Goal: Navigation & Orientation: Find specific page/section

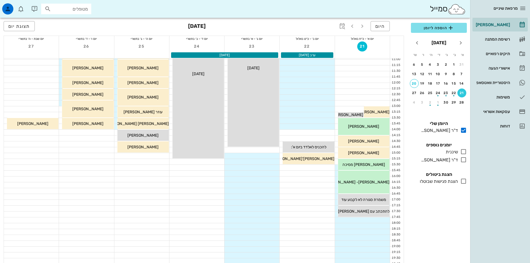
scroll to position [111, 0]
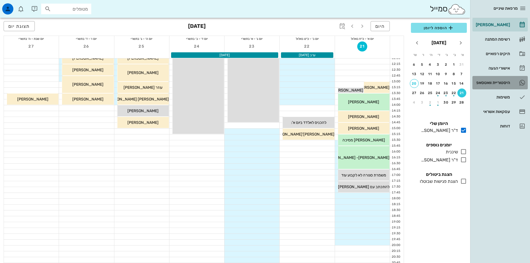
click at [500, 83] on div "היסטוריית וואטסאפ" at bounding box center [492, 82] width 35 height 4
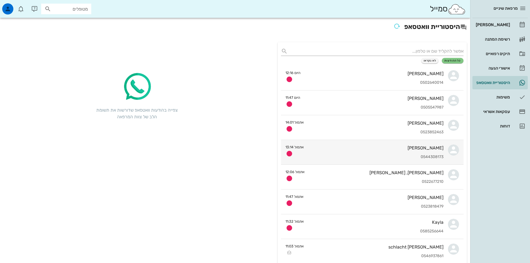
scroll to position [28, 0]
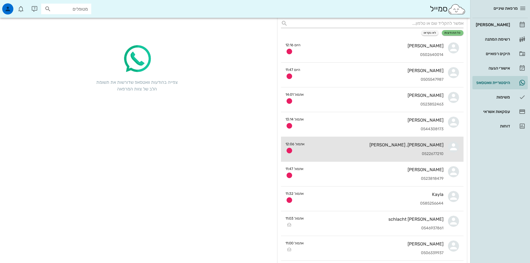
click at [386, 152] on div "0522677210" at bounding box center [376, 154] width 134 height 5
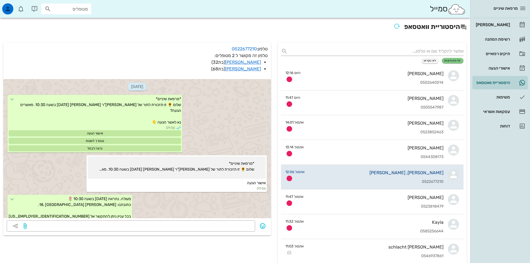
scroll to position [92, 0]
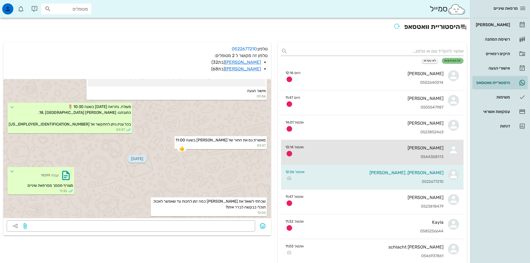
click at [386, 151] on div "[PERSON_NAME] 0544308173" at bounding box center [376, 152] width 135 height 25
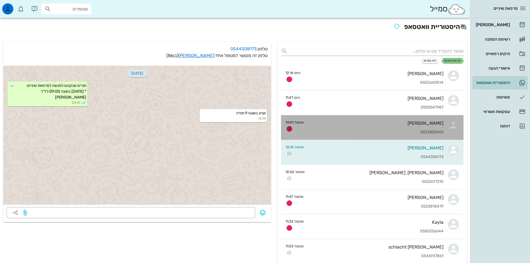
click at [382, 130] on div "0523852463" at bounding box center [376, 132] width 135 height 5
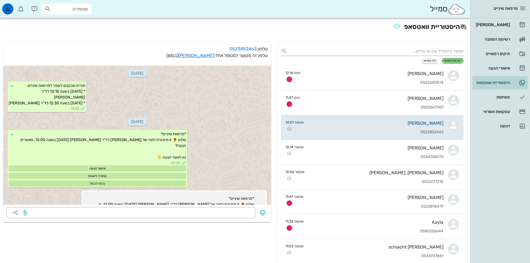
scroll to position [238, 0]
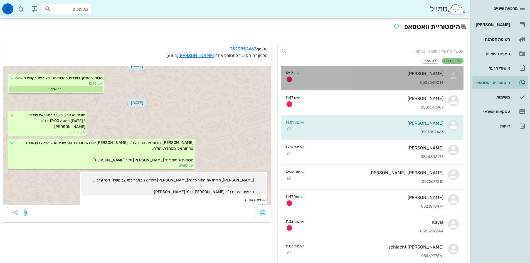
click at [388, 81] on div "0502640014" at bounding box center [374, 82] width 139 height 5
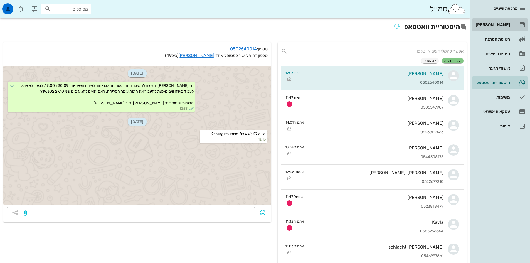
click at [499, 23] on div "[PERSON_NAME]" at bounding box center [492, 25] width 35 height 4
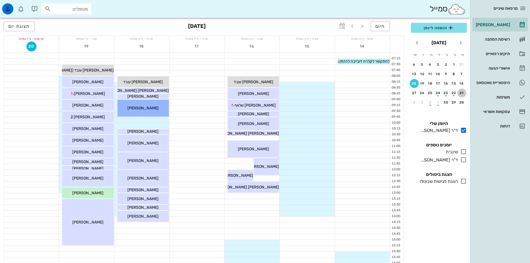
click at [465, 94] on div "21" at bounding box center [462, 93] width 9 height 4
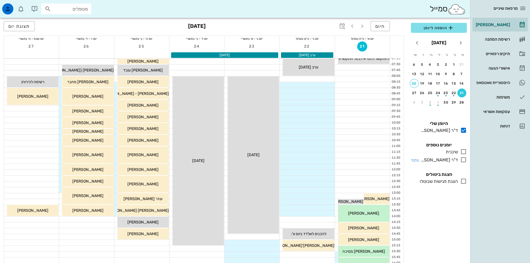
click at [465, 161] on icon at bounding box center [464, 159] width 7 height 7
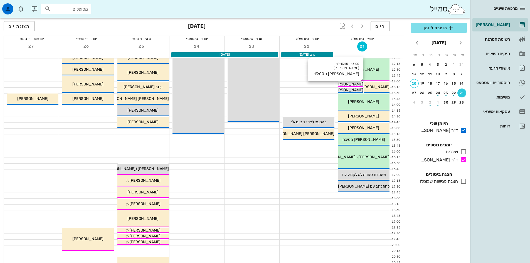
scroll to position [84, 0]
